Goal: Information Seeking & Learning: Understand process/instructions

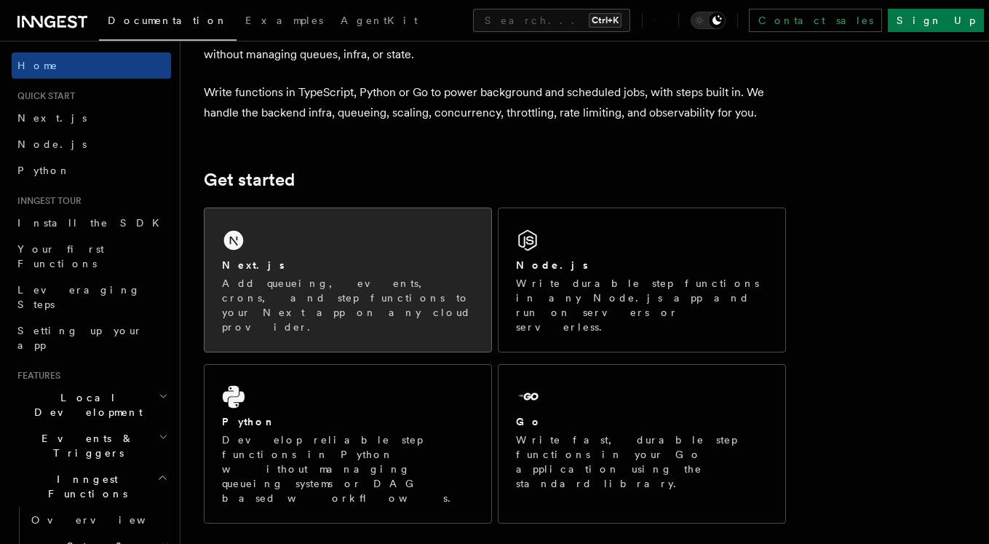
scroll to position [131, 0]
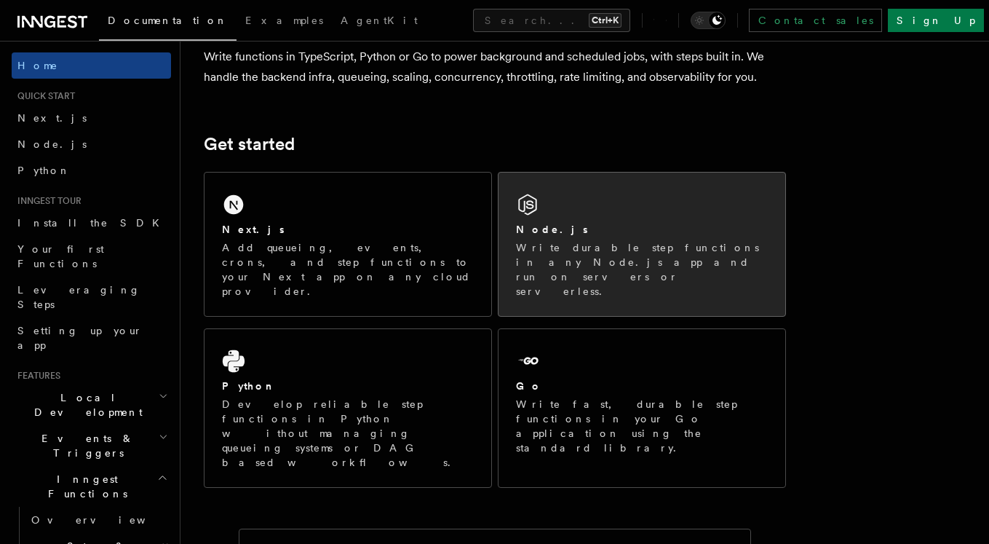
click at [534, 205] on icon at bounding box center [527, 204] width 23 height 23
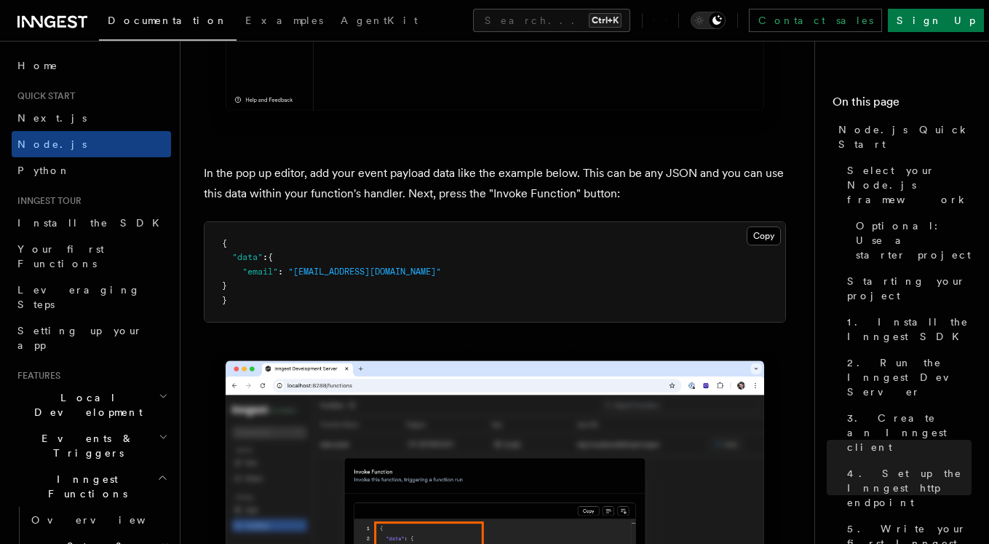
scroll to position [4454, 0]
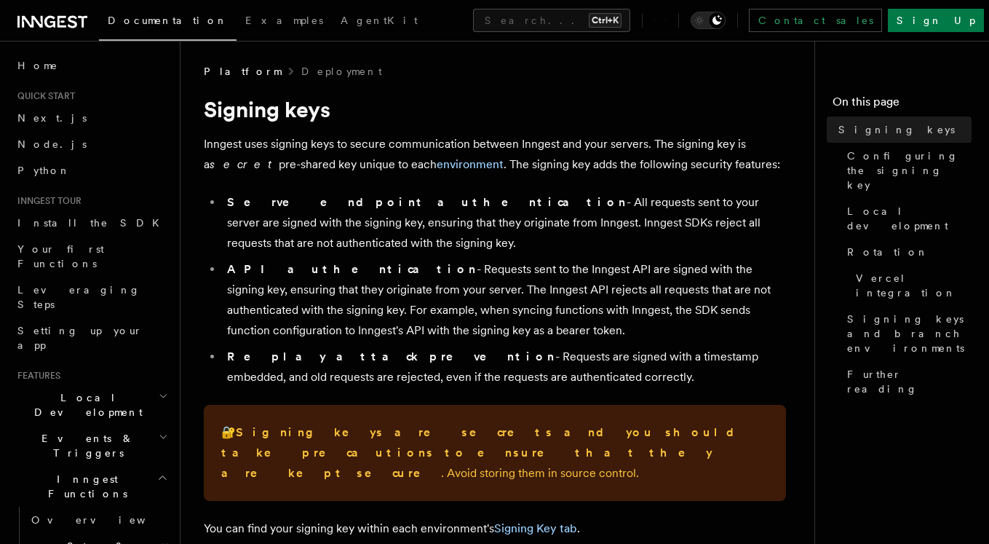
drag, startPoint x: 665, startPoint y: 132, endPoint x: 456, endPoint y: 256, distance: 242.2
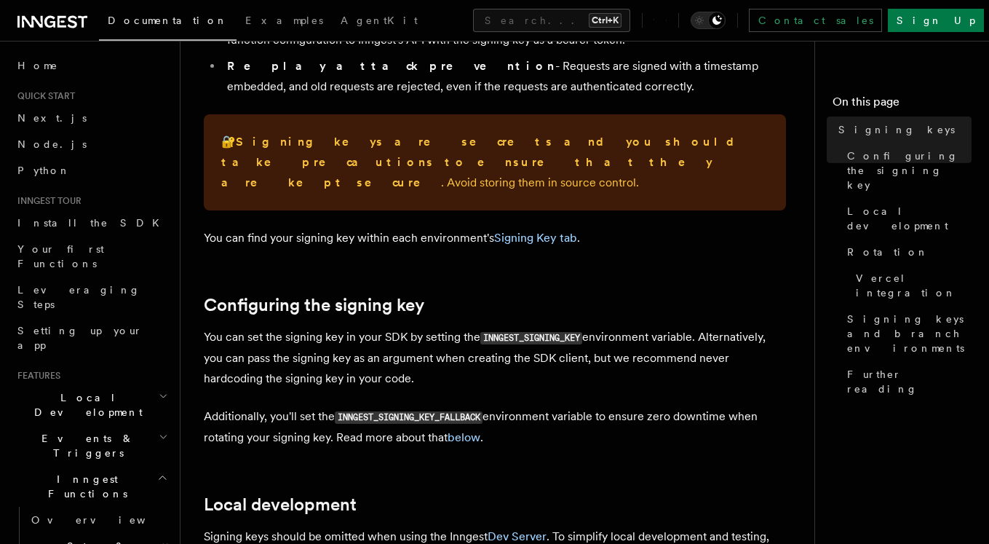
scroll to position [393, 0]
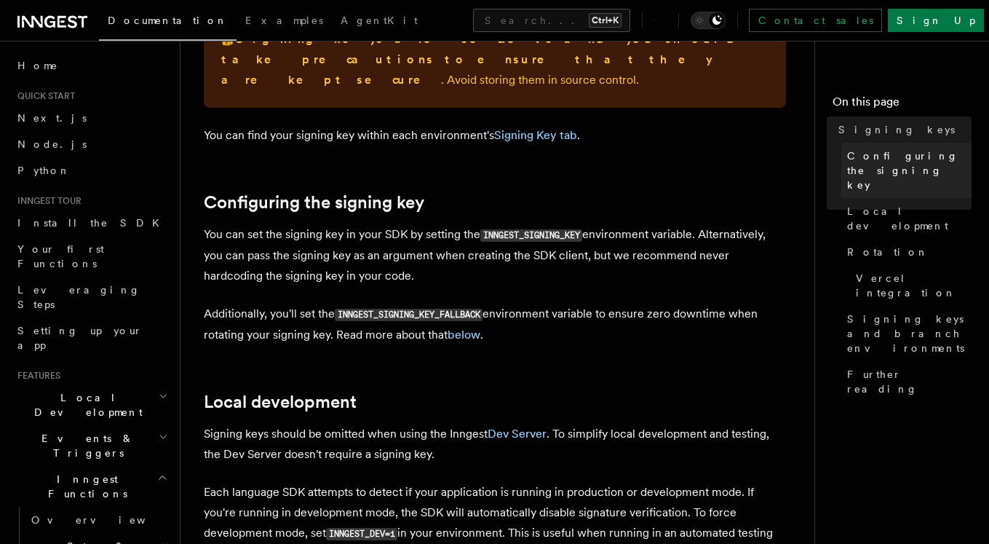
click at [861, 172] on span "Configuring the signing key" at bounding box center [909, 170] width 124 height 44
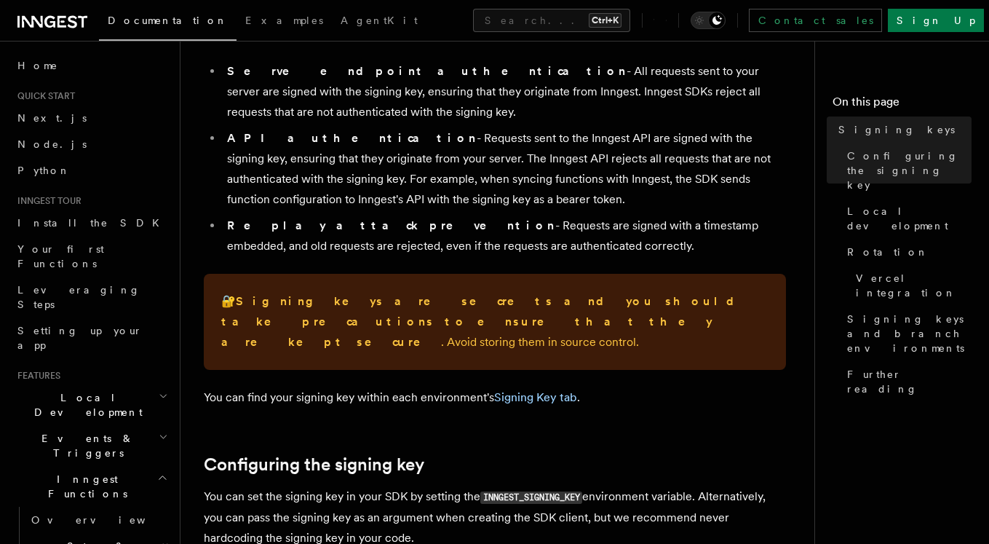
scroll to position [262, 0]
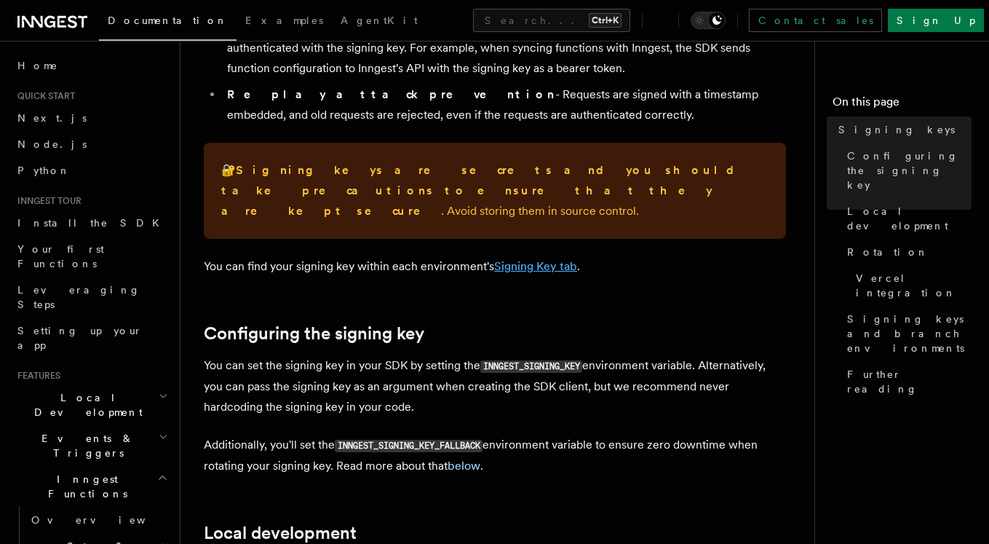
click at [547, 259] on link "Signing Key tab" at bounding box center [535, 266] width 83 height 14
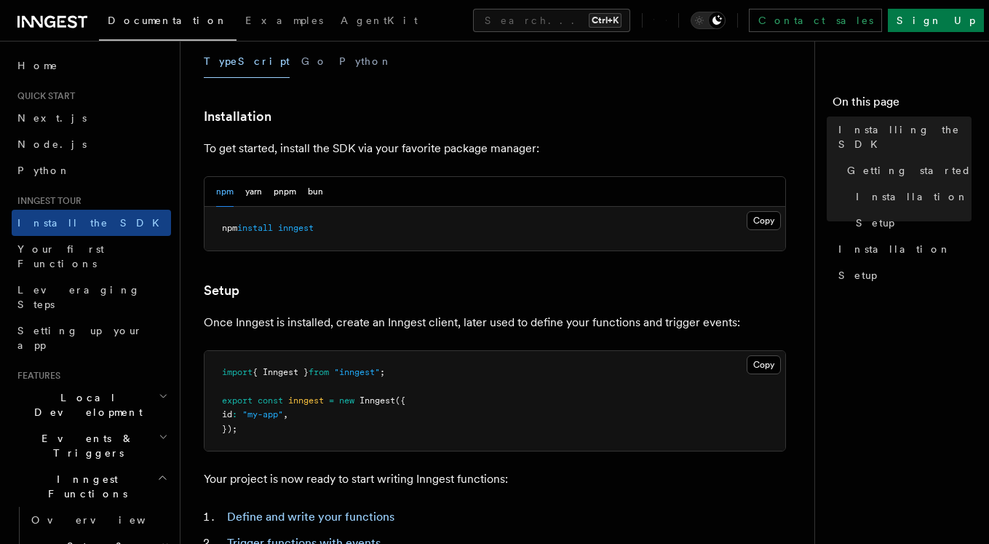
scroll to position [393, 0]
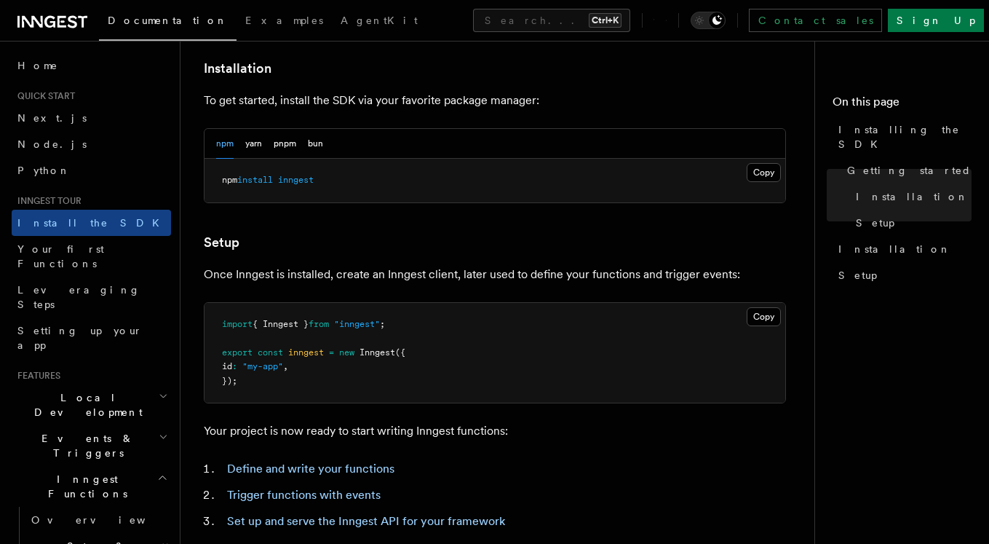
drag, startPoint x: 556, startPoint y: 62, endPoint x: 515, endPoint y: 170, distance: 115.9
click at [517, 176] on article "Inngest tour Installing the SDK The Inngest SDK allows you to write reliable, d…" at bounding box center [503, 244] width 599 height 1146
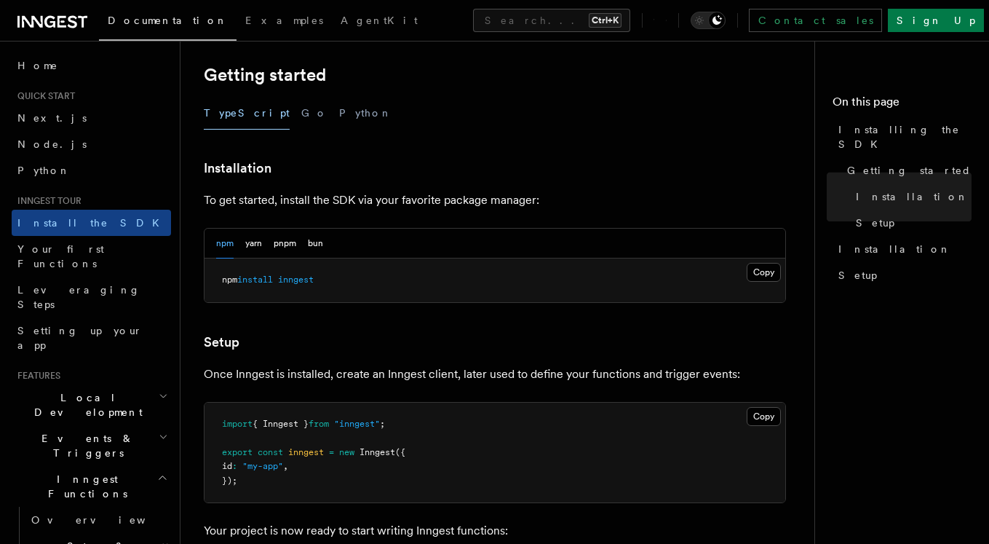
scroll to position [262, 0]
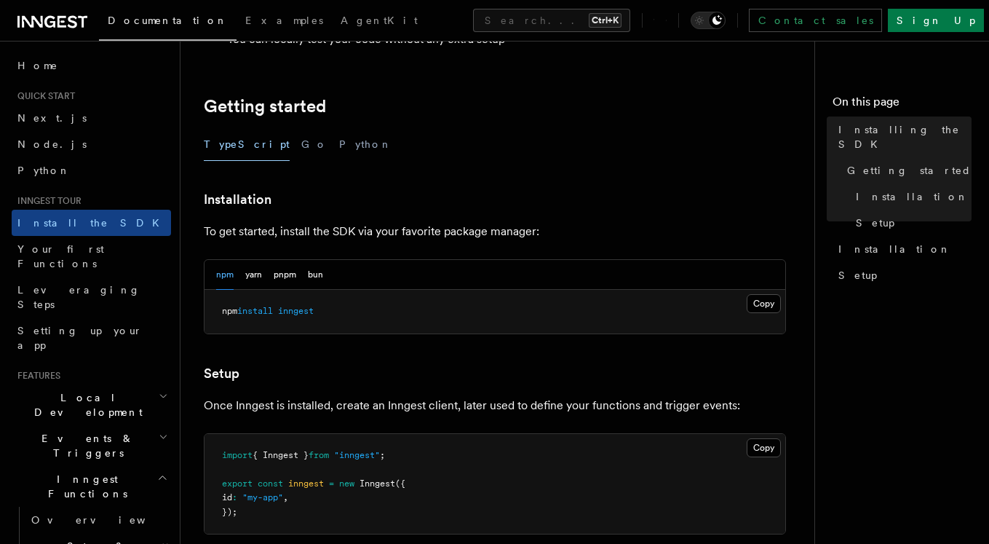
click at [494, 163] on div "Documentation Examples AgentKit Search... Ctrl+K Contact sales Sign Up Search..…" at bounding box center [494, 343] width 989 height 1210
click at [492, 151] on div "TypeScript Go Python" at bounding box center [495, 144] width 582 height 33
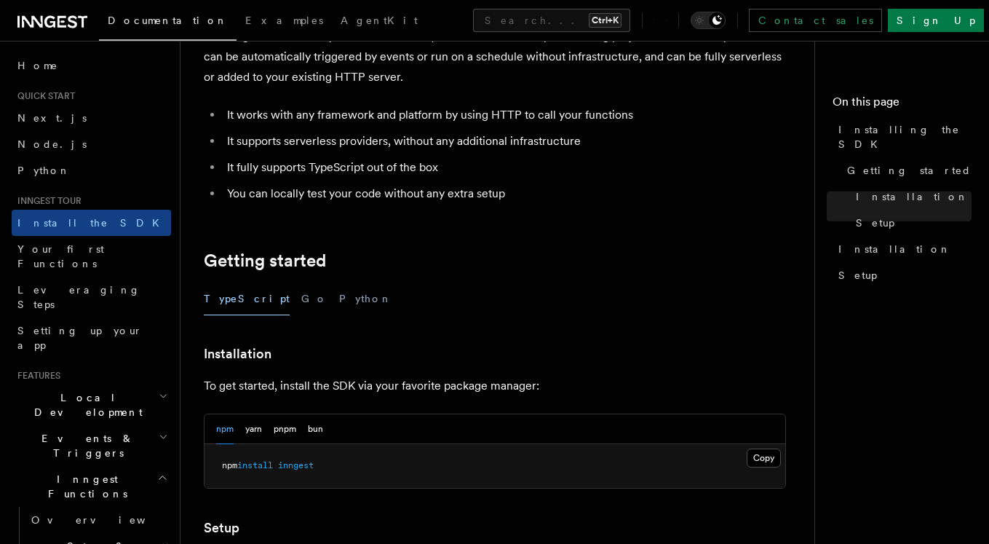
scroll to position [0, 0]
